Goal: Transaction & Acquisition: Purchase product/service

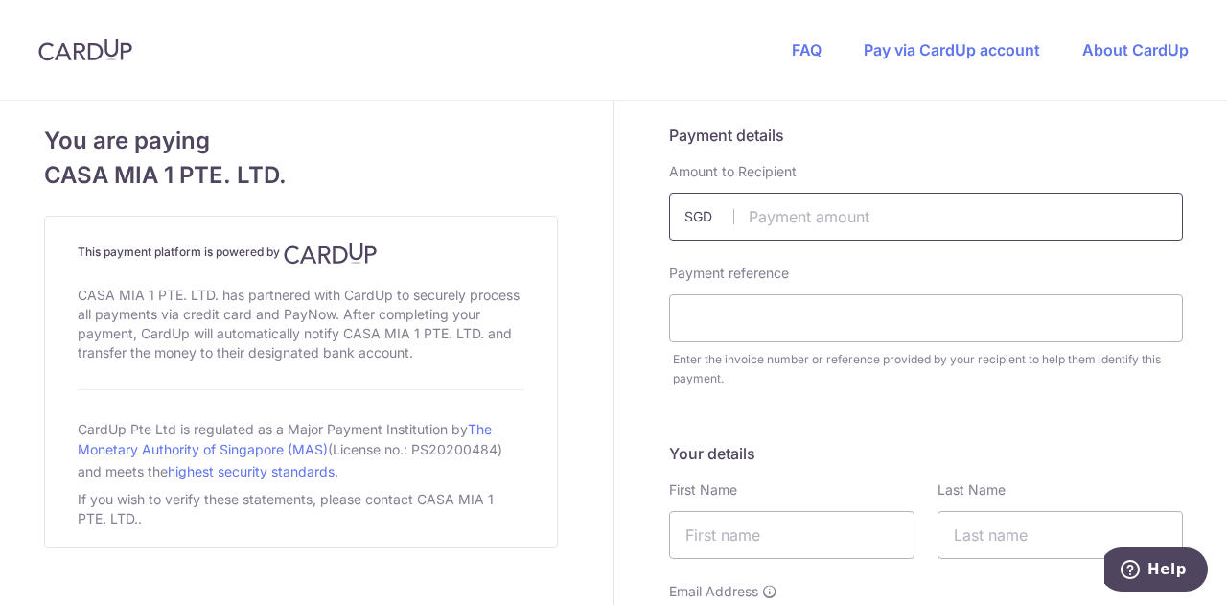
click at [766, 212] on input "text" at bounding box center [926, 217] width 514 height 48
type input "1941.71"
click at [724, 323] on input "text" at bounding box center [926, 318] width 514 height 48
click at [723, 326] on input "text" at bounding box center [926, 318] width 514 height 48
paste input "Invoice 19211"
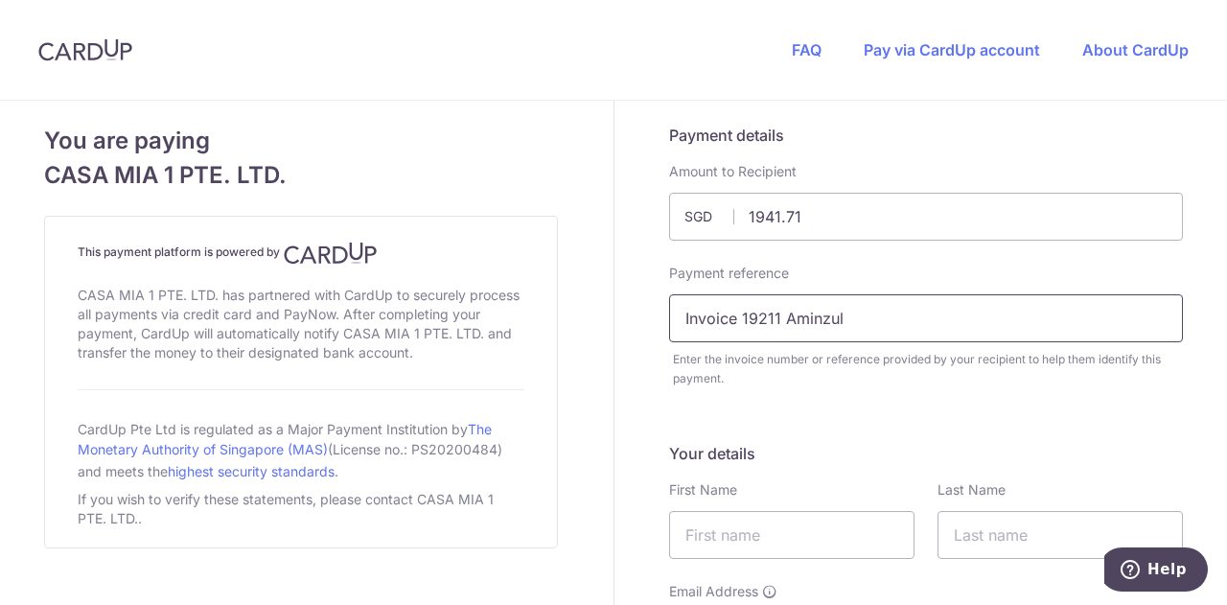
scroll to position [301, 0]
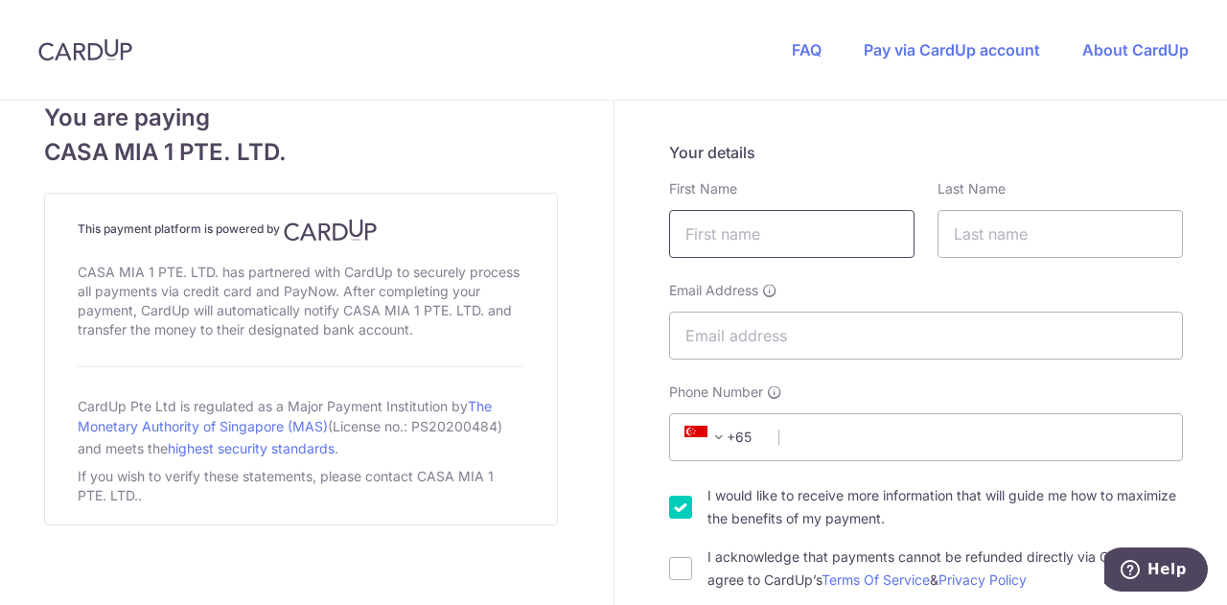
type input "Invoice 19211 Aminzul"
click at [728, 238] on input "text" at bounding box center [791, 234] width 245 height 48
type input "Aminzul"
drag, startPoint x: 984, startPoint y: 223, endPoint x: 1052, endPoint y: 296, distance: 99.7
click at [1052, 296] on div "Your details First Name Aminzul Last Name Email Address Phone Number +376 +971 …" at bounding box center [926, 366] width 514 height 451
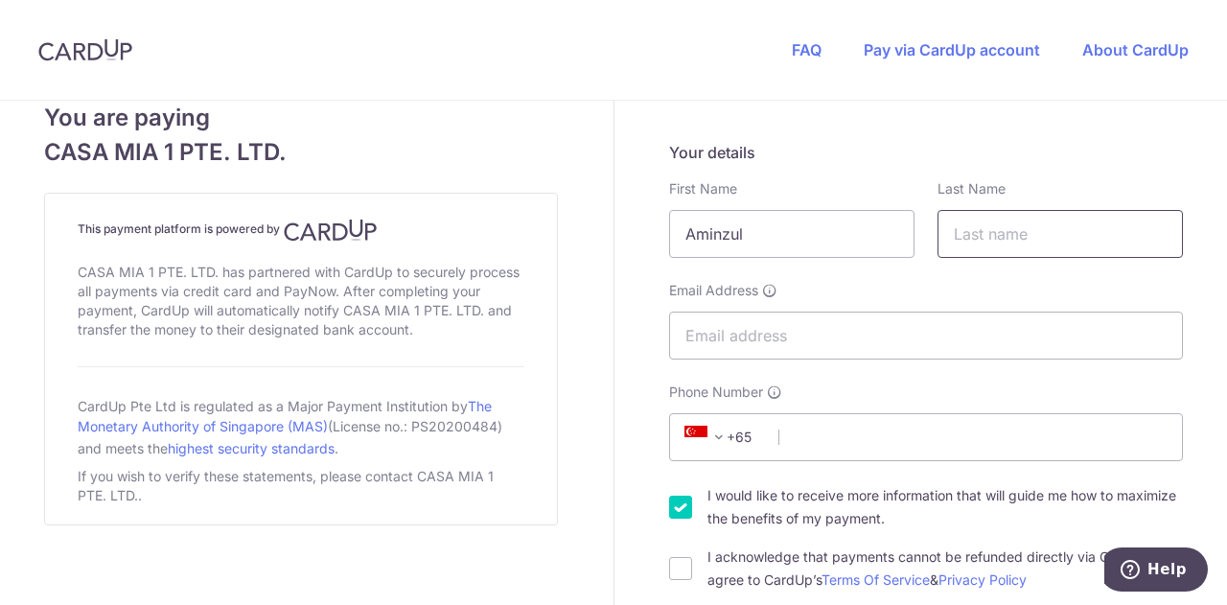
type input "Davaapurev"
click at [878, 326] on input "Email Address" at bounding box center [926, 336] width 514 height 48
type input "[EMAIL_ADDRESS][DOMAIN_NAME]"
click at [825, 423] on input "Phone Number" at bounding box center [926, 437] width 514 height 48
type input "81666371"
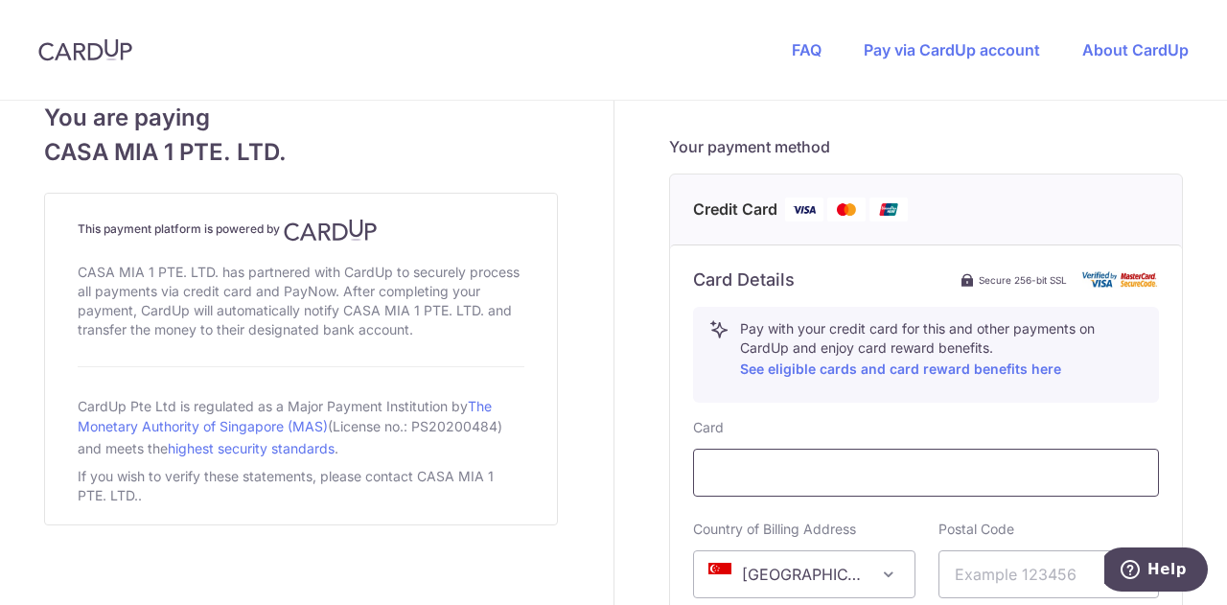
scroll to position [820, 0]
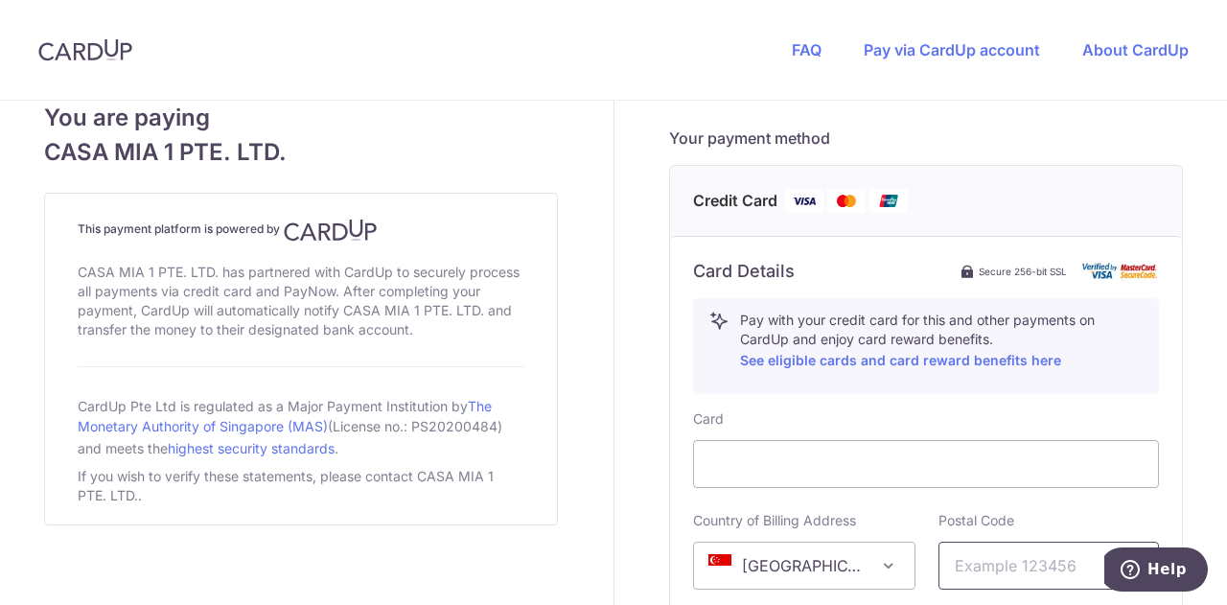
click at [970, 561] on input "text" at bounding box center [1048, 566] width 221 height 48
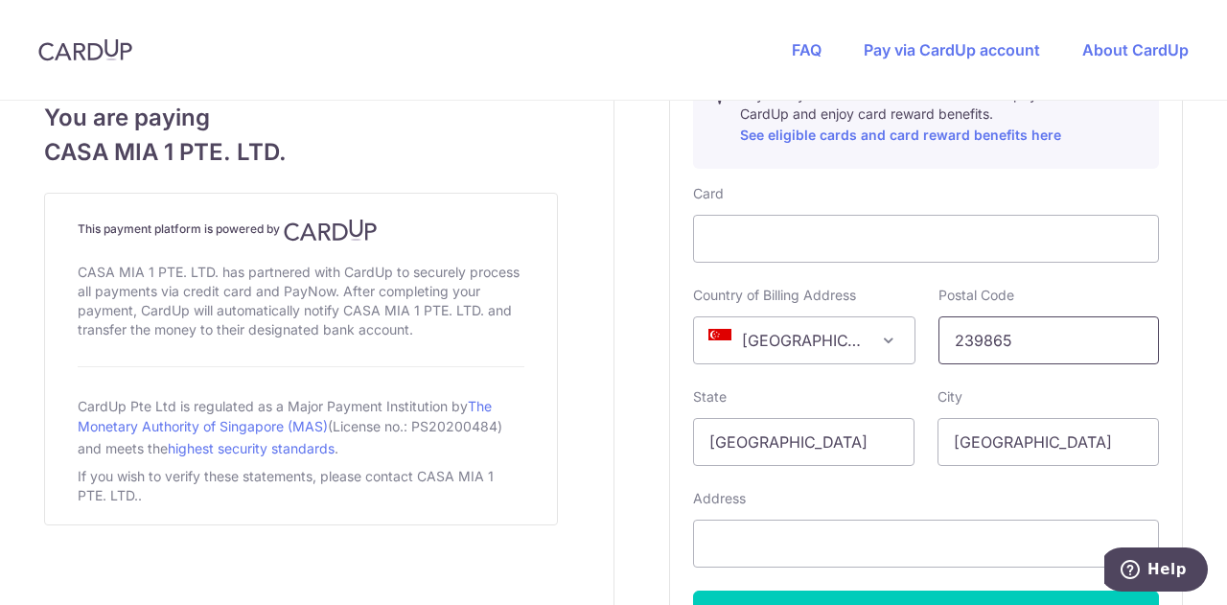
scroll to position [1063, 0]
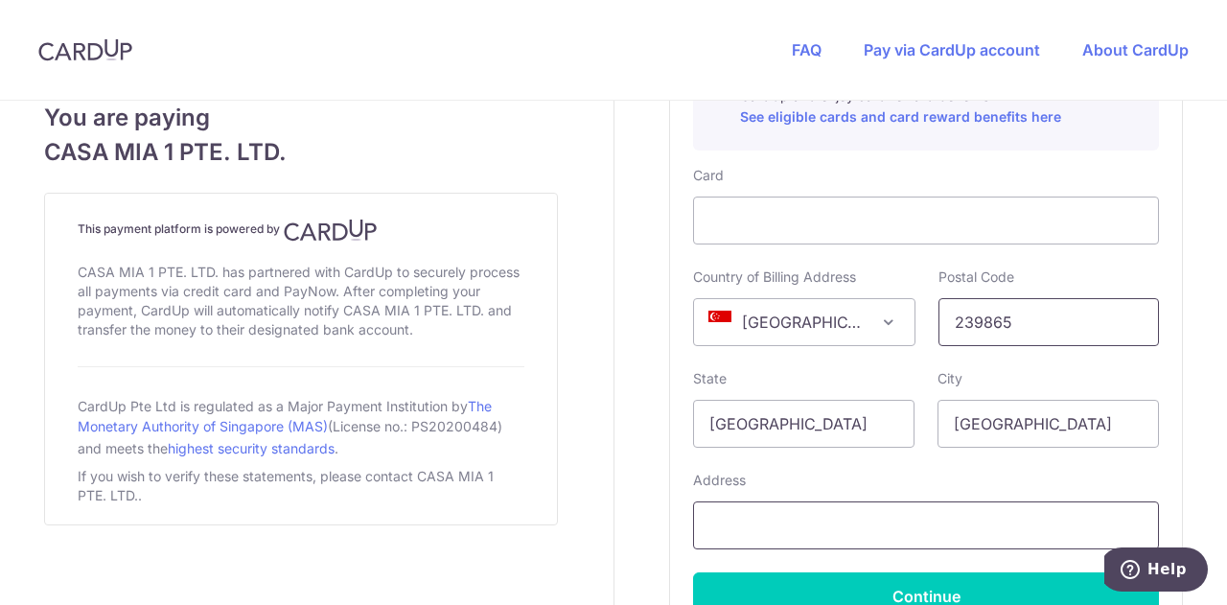
type input "239865"
click at [894, 517] on input "text" at bounding box center [926, 525] width 466 height 48
paste input "[STREET_ADDRESS]"
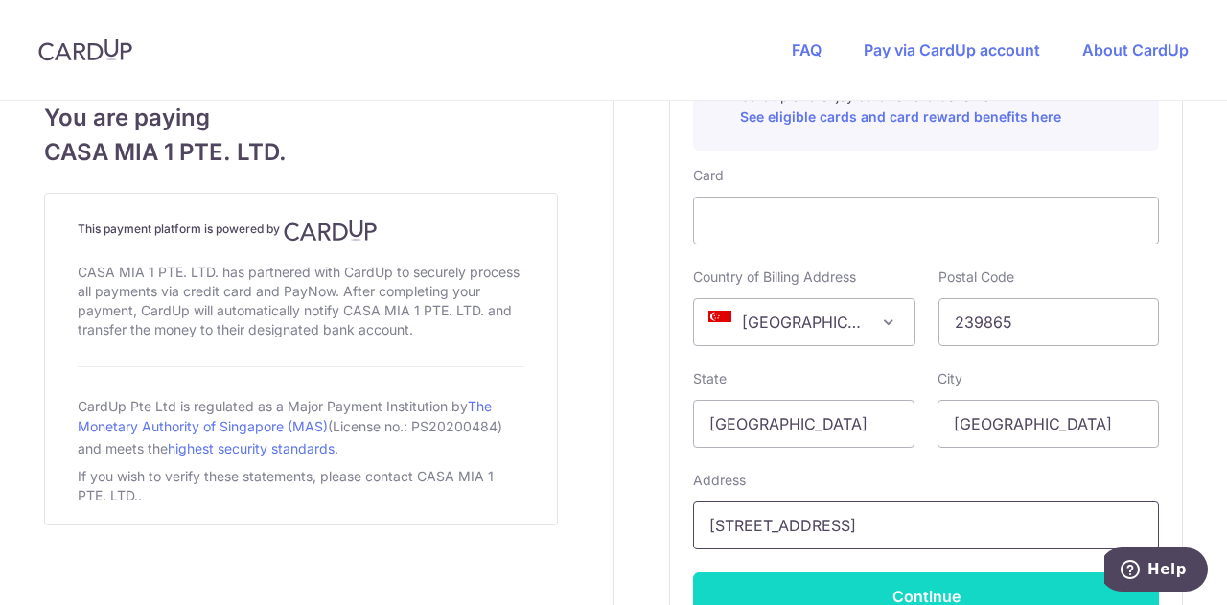
type input "[STREET_ADDRESS]"
click at [882, 583] on button "Continue" at bounding box center [926, 596] width 466 height 48
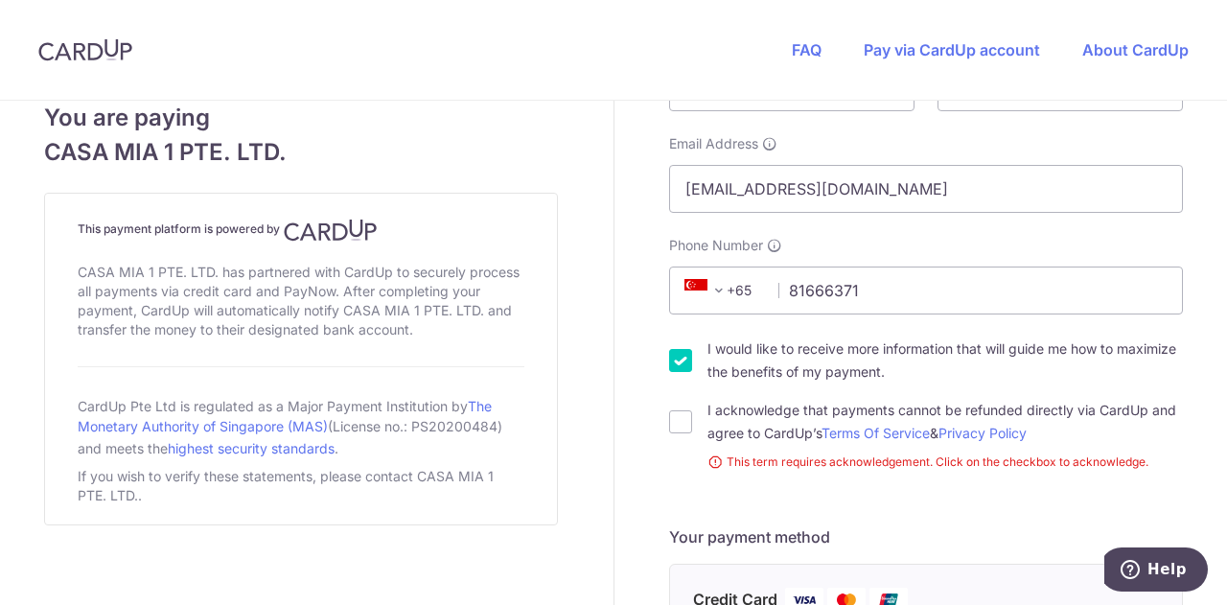
scroll to position [449, 0]
click at [675, 427] on input "I acknowledge that payments cannot be refunded directly via CardUp and agree to…" at bounding box center [680, 420] width 23 height 23
checkbox input "true"
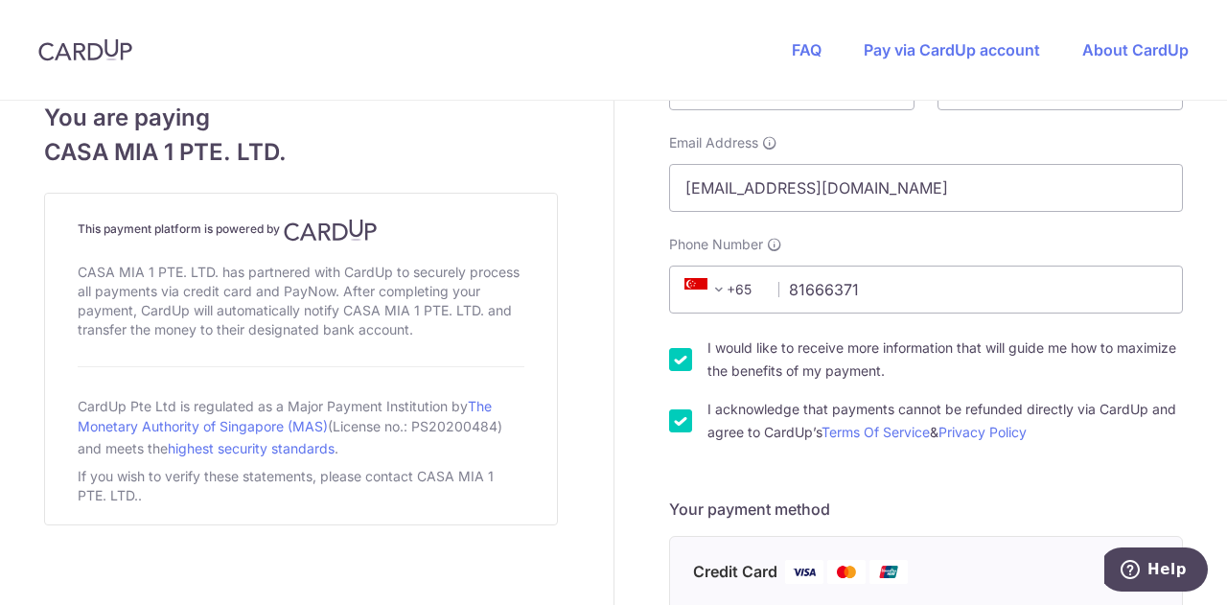
click at [678, 353] on input "I would like to receive more information that will guide me how to maximize the…" at bounding box center [680, 359] width 23 height 23
checkbox input "false"
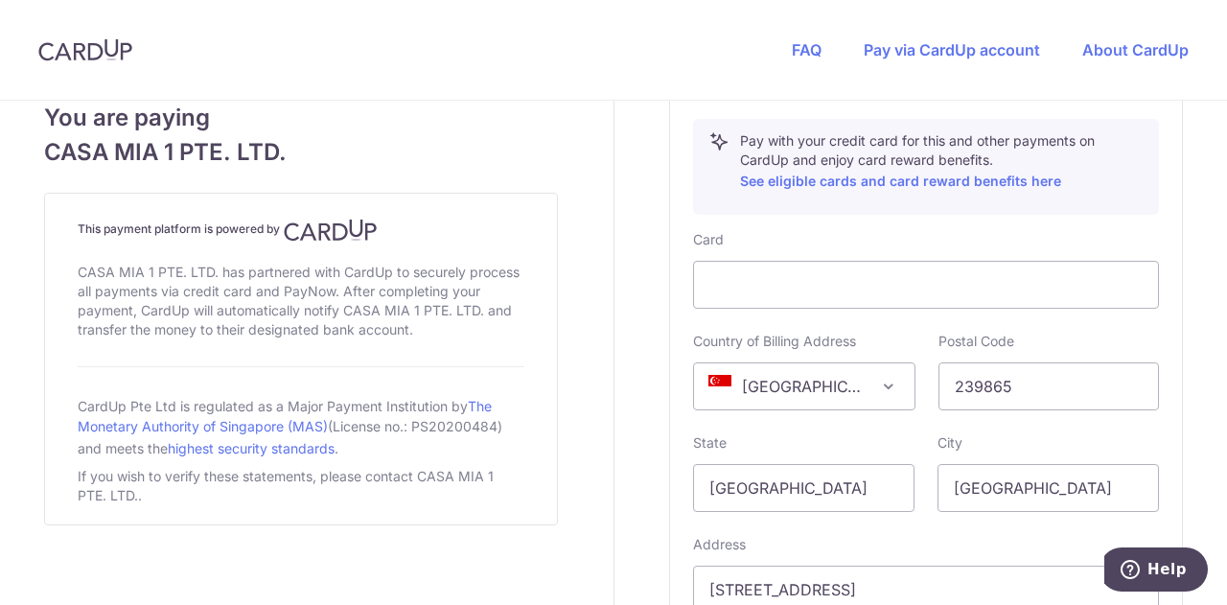
scroll to position [1262, 0]
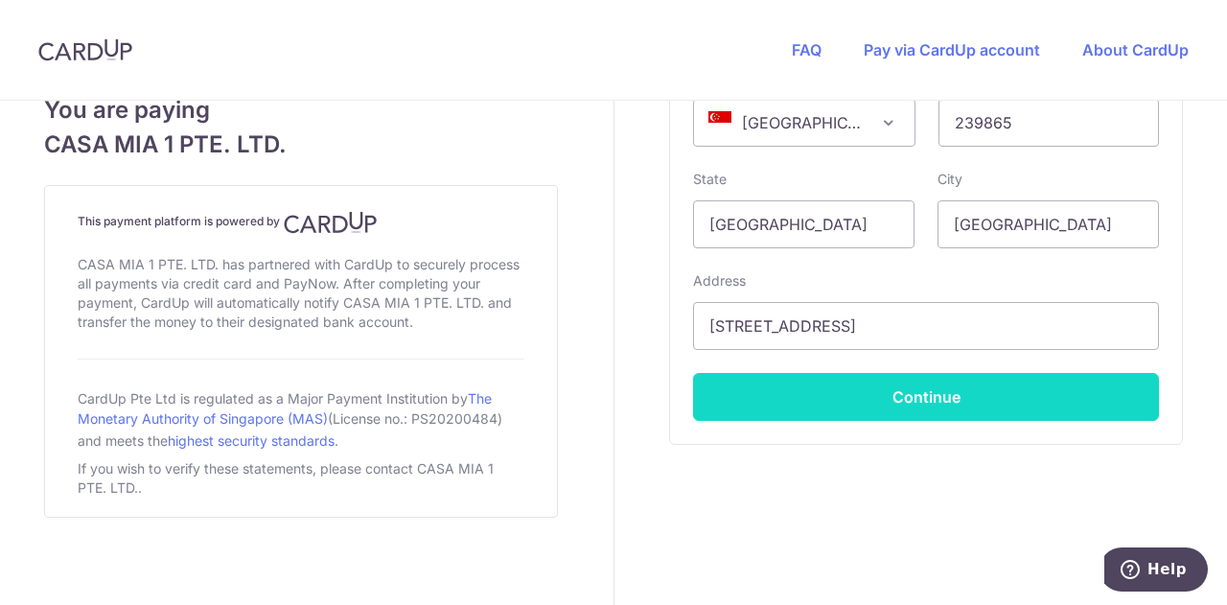
click at [774, 379] on button "Continue" at bounding box center [926, 397] width 466 height 48
type input "**** 8100"
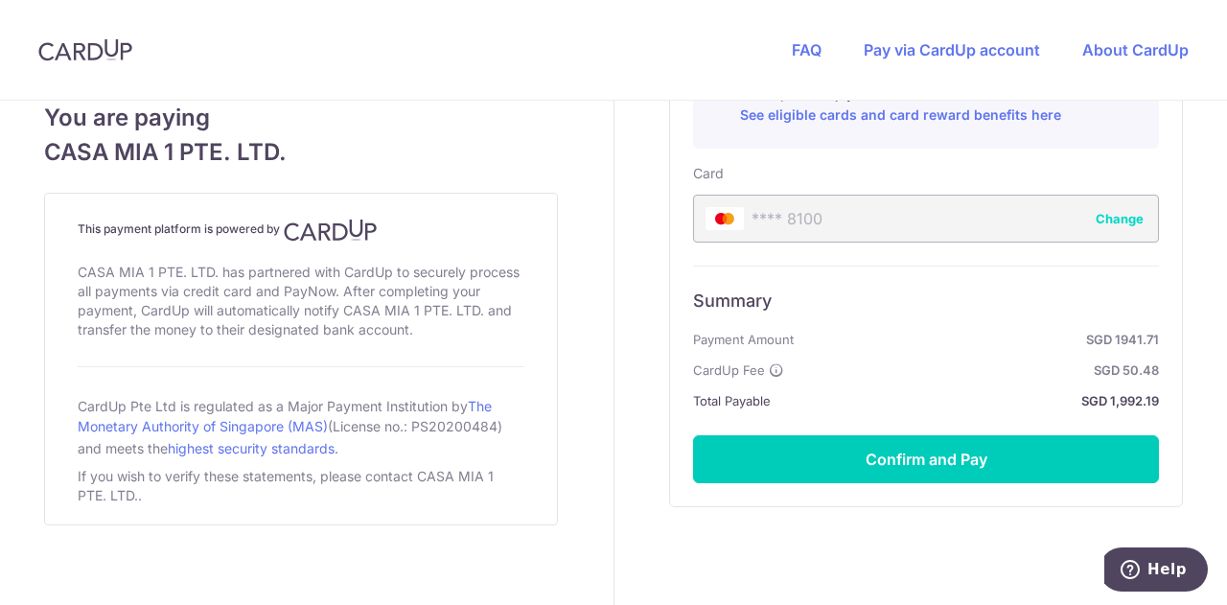
scroll to position [1067, 0]
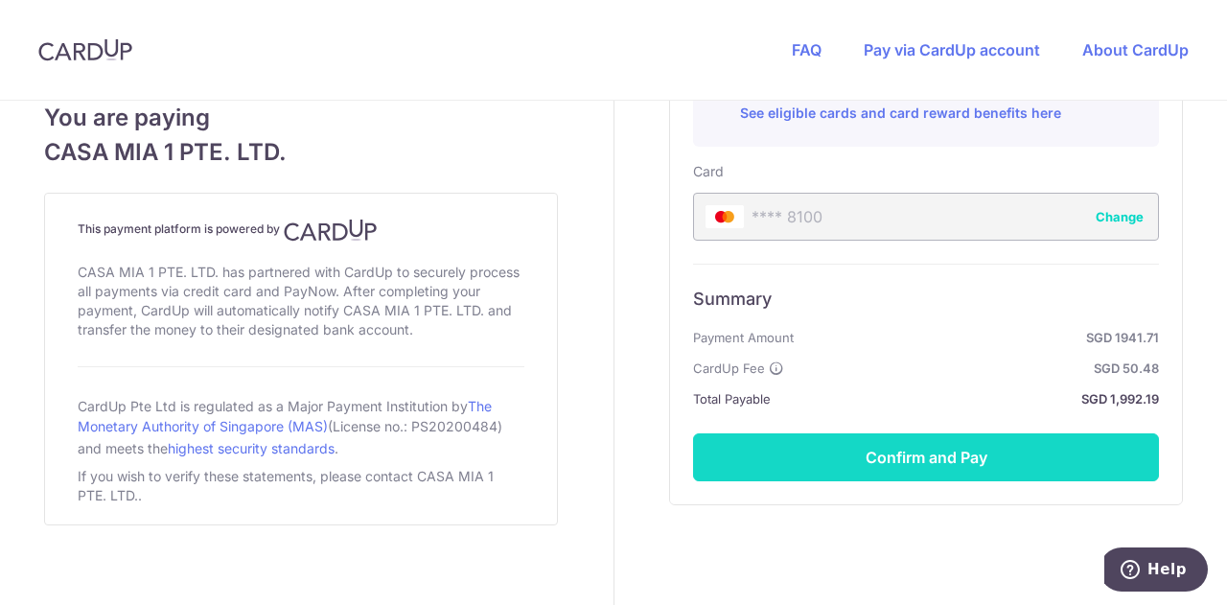
click at [817, 456] on button "Confirm and Pay" at bounding box center [926, 457] width 466 height 48
